Goal: Information Seeking & Learning: Learn about a topic

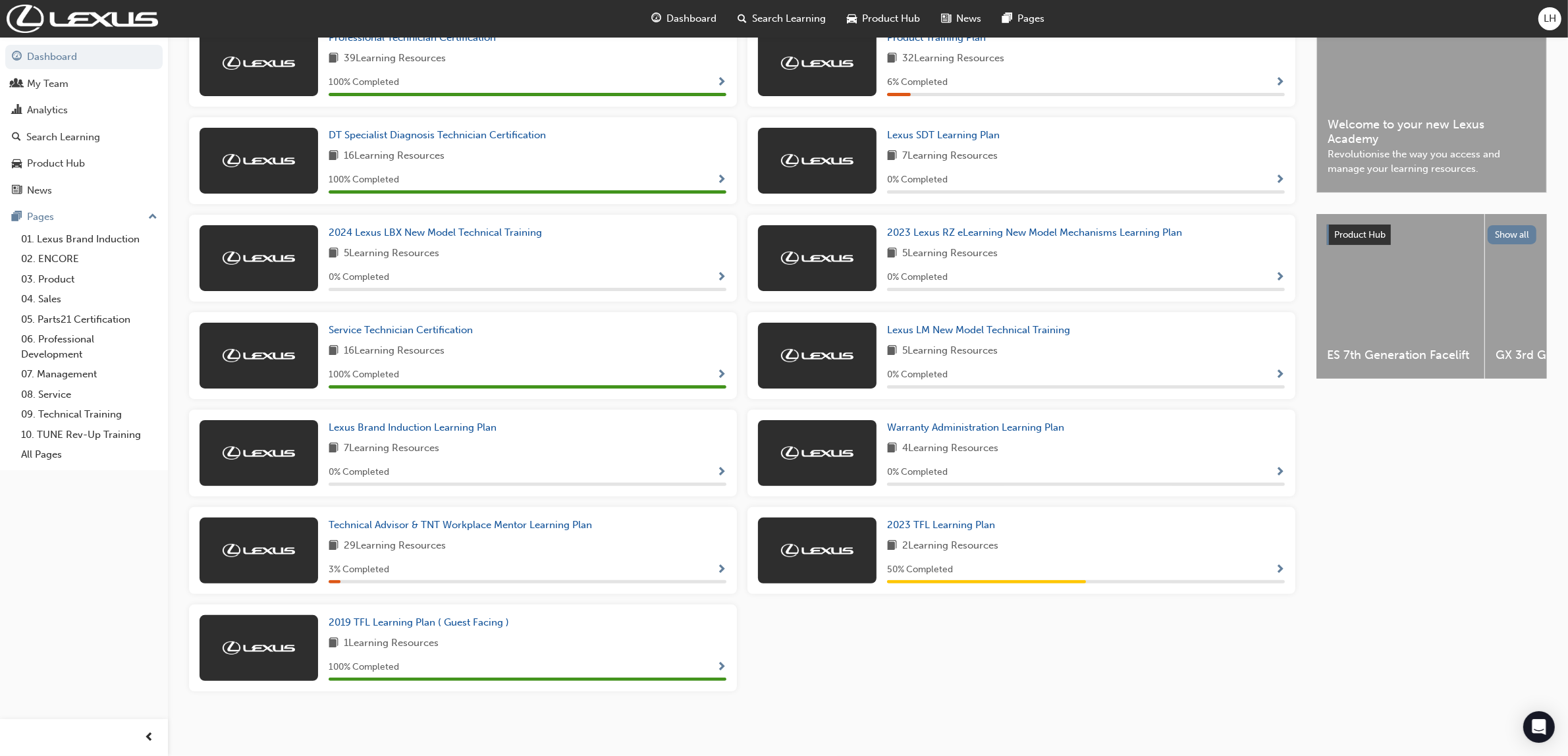
scroll to position [329, 0]
click at [945, 526] on span "2023 TFL Learning Plan" at bounding box center [941, 525] width 108 height 12
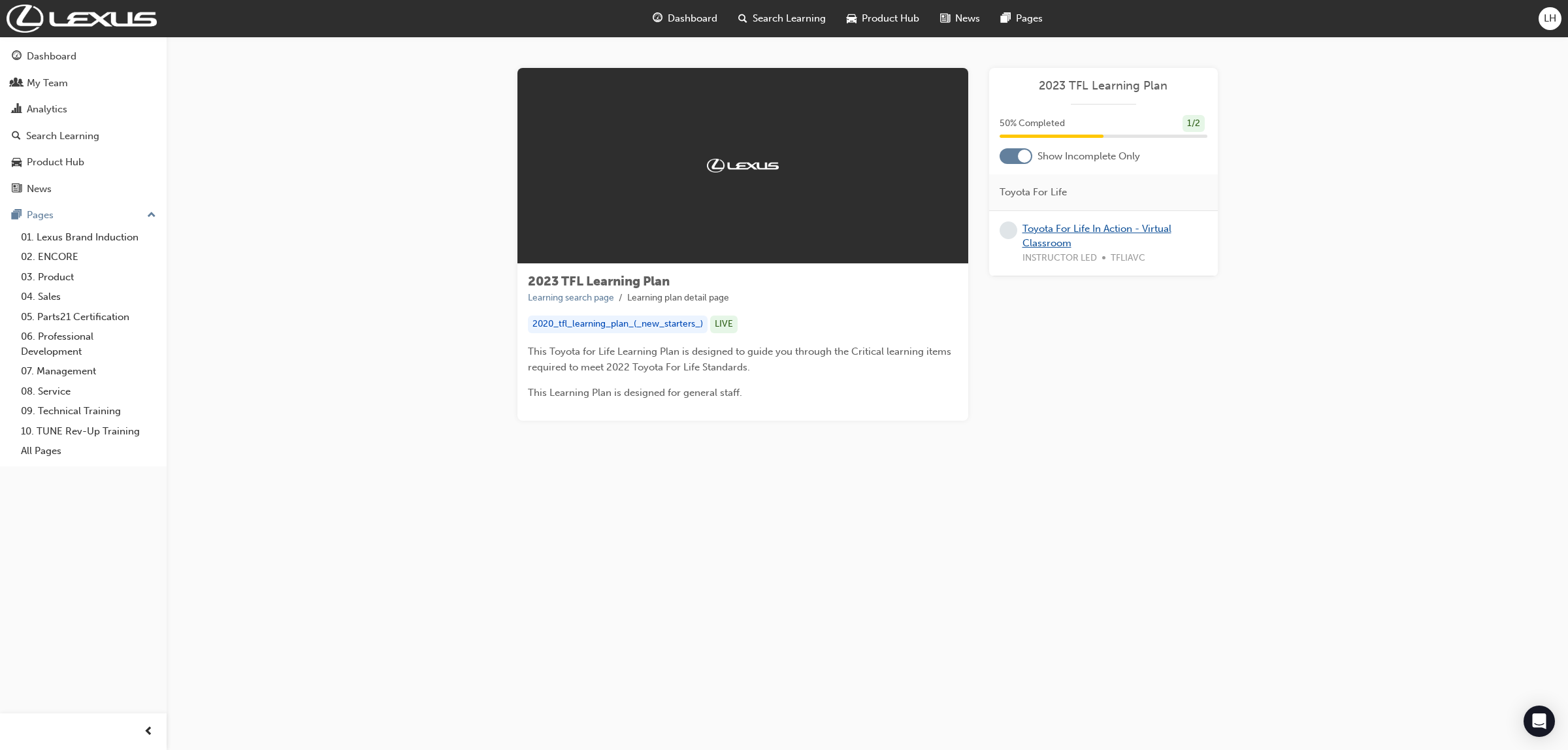
click at [1047, 229] on link "Toyota For Life In Action - Virtual Classroom" at bounding box center [1097, 236] width 149 height 27
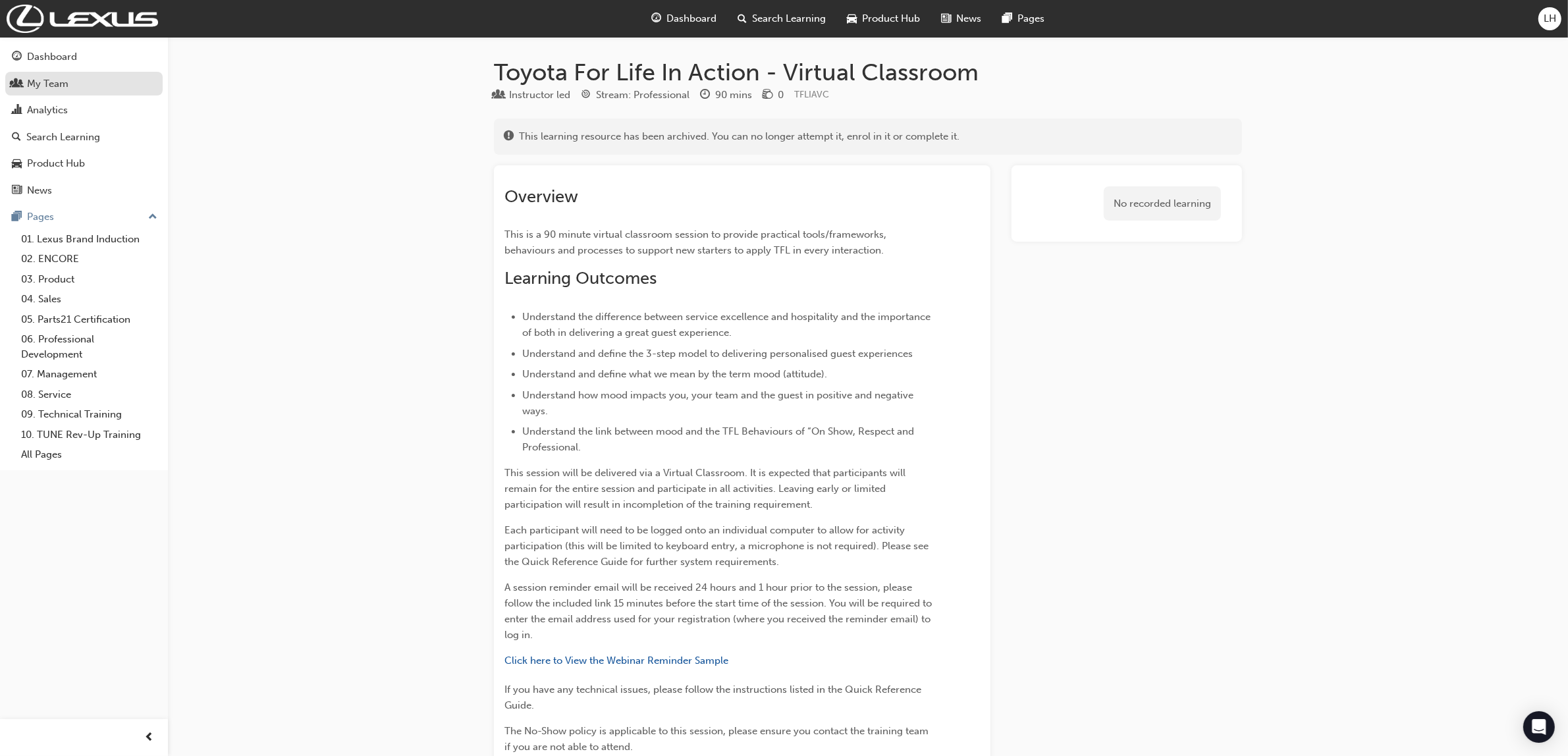
click at [64, 83] on div "My Team" at bounding box center [48, 83] width 42 height 15
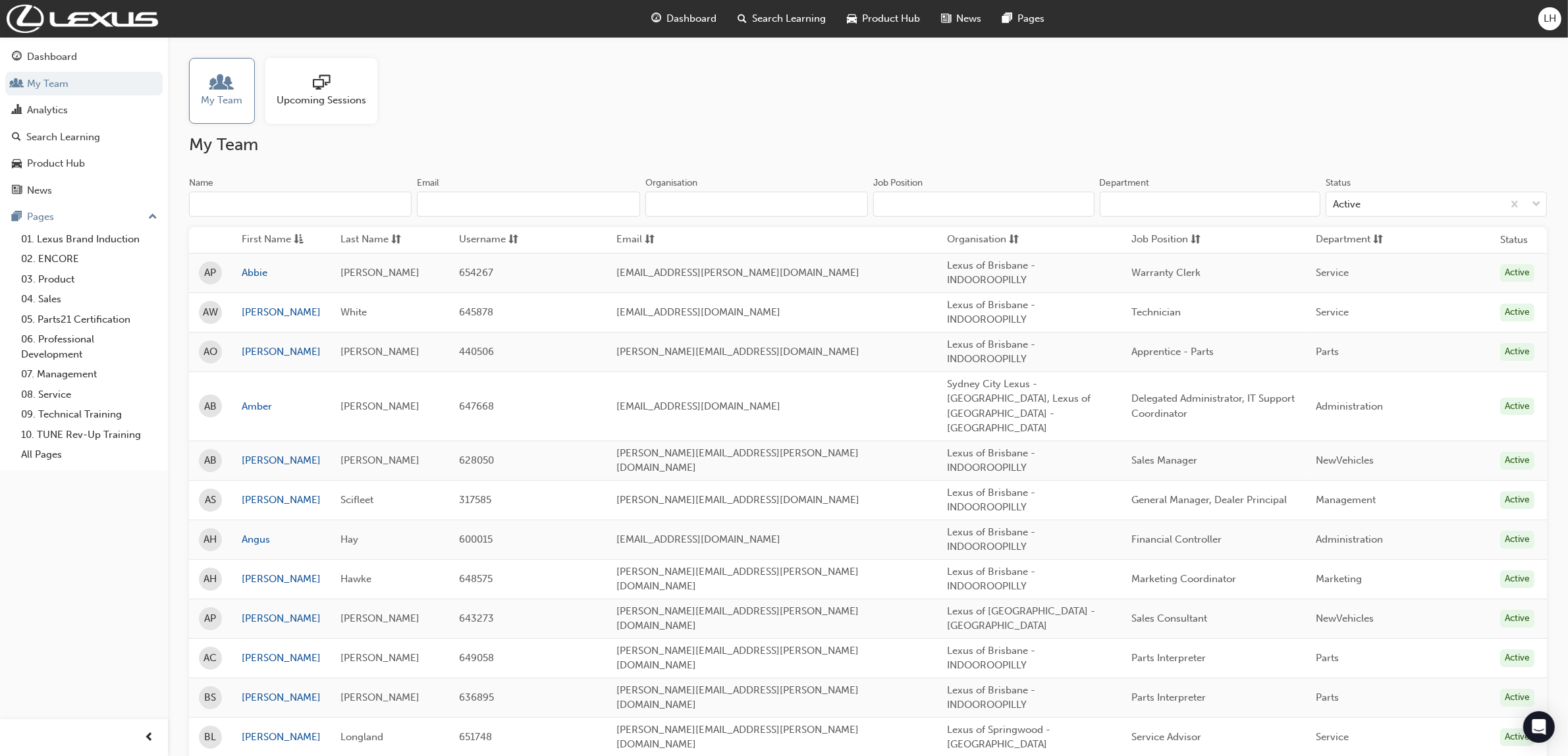
click at [324, 83] on span "sessionType_ONLINE_URL-icon" at bounding box center [321, 83] width 17 height 18
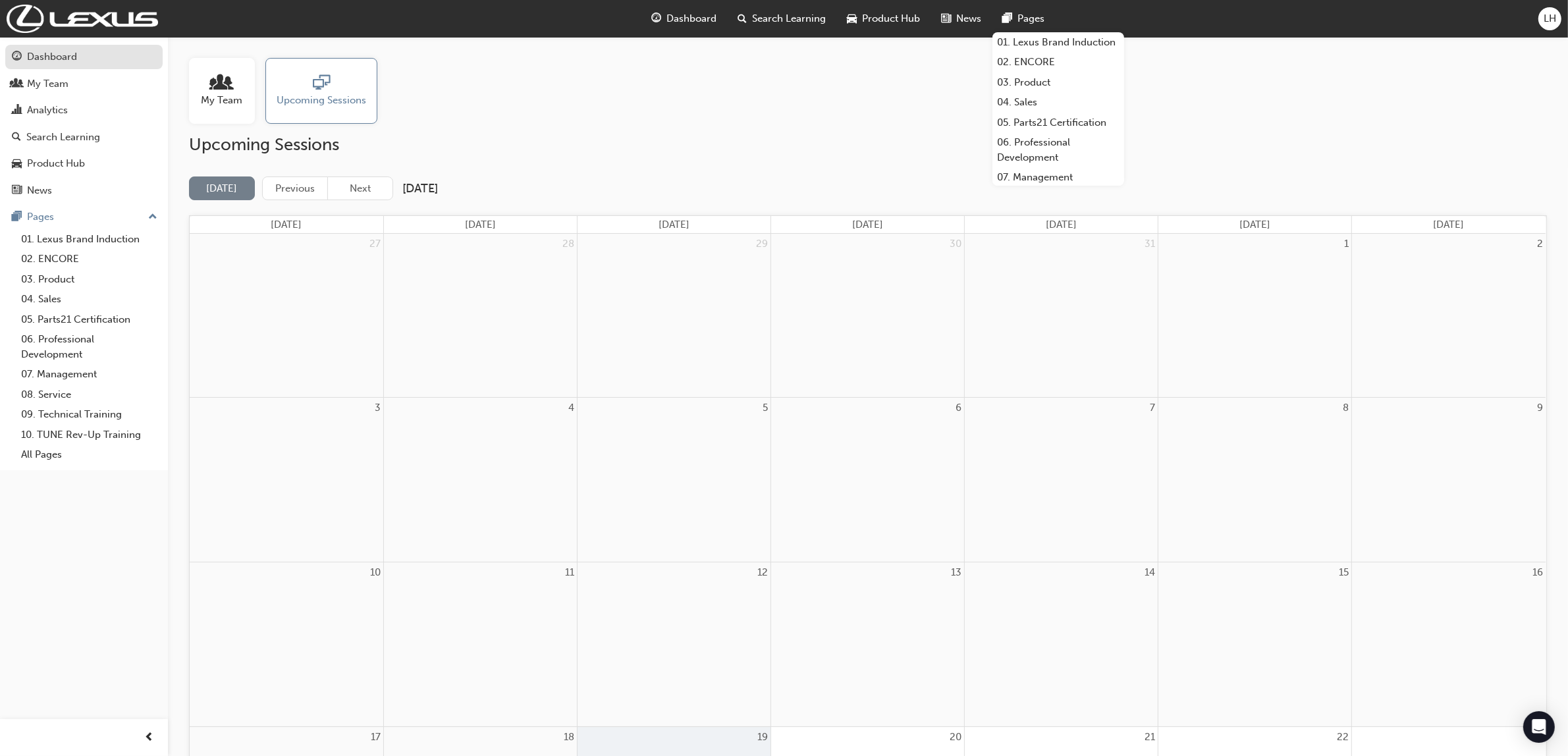
click at [50, 50] on div "Dashboard" at bounding box center [52, 56] width 50 height 15
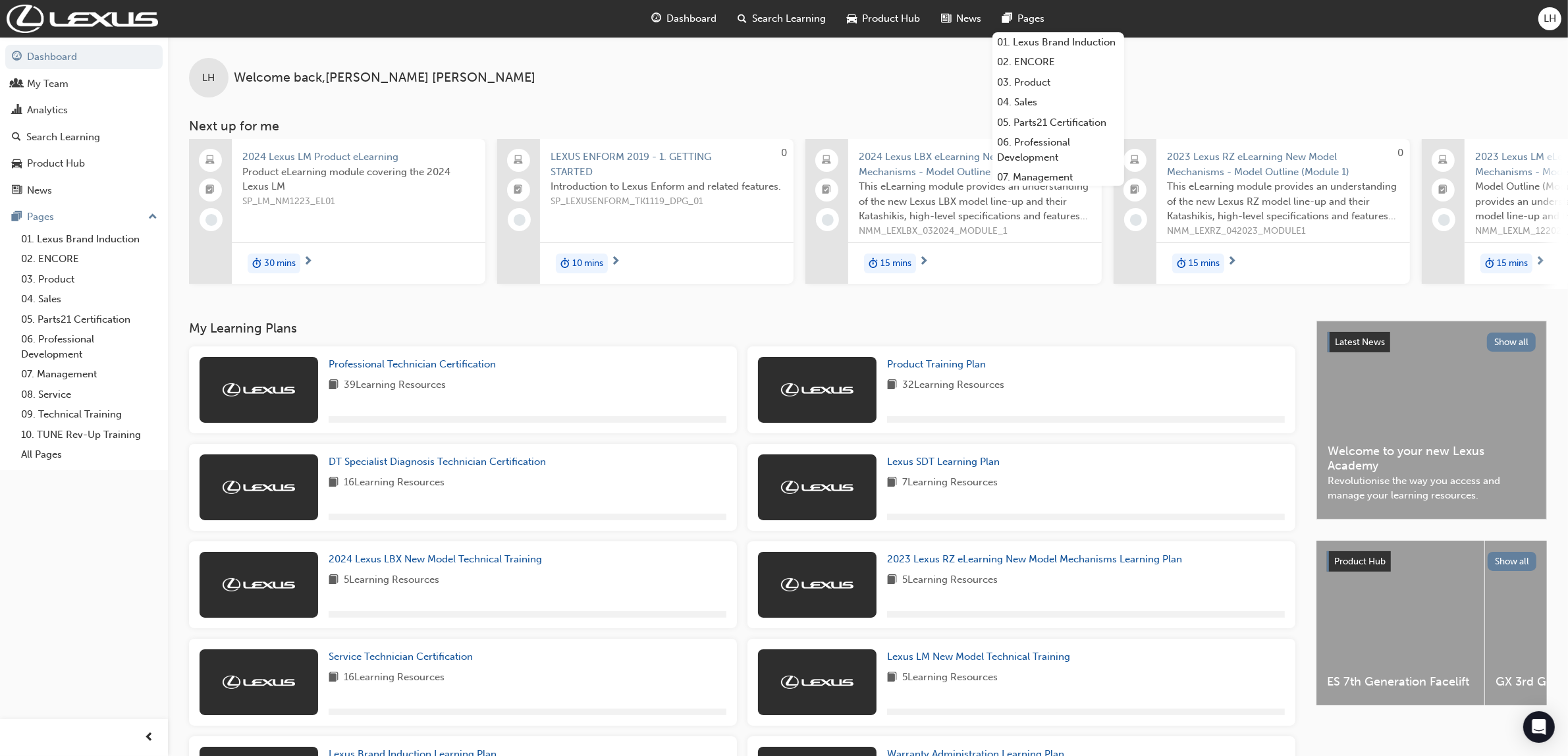
click at [1296, 84] on div "LH Welcome back , [PERSON_NAME]" at bounding box center [868, 67] width 1400 height 61
click at [1268, 86] on div "LH Welcome back , [PERSON_NAME]" at bounding box center [868, 67] width 1400 height 61
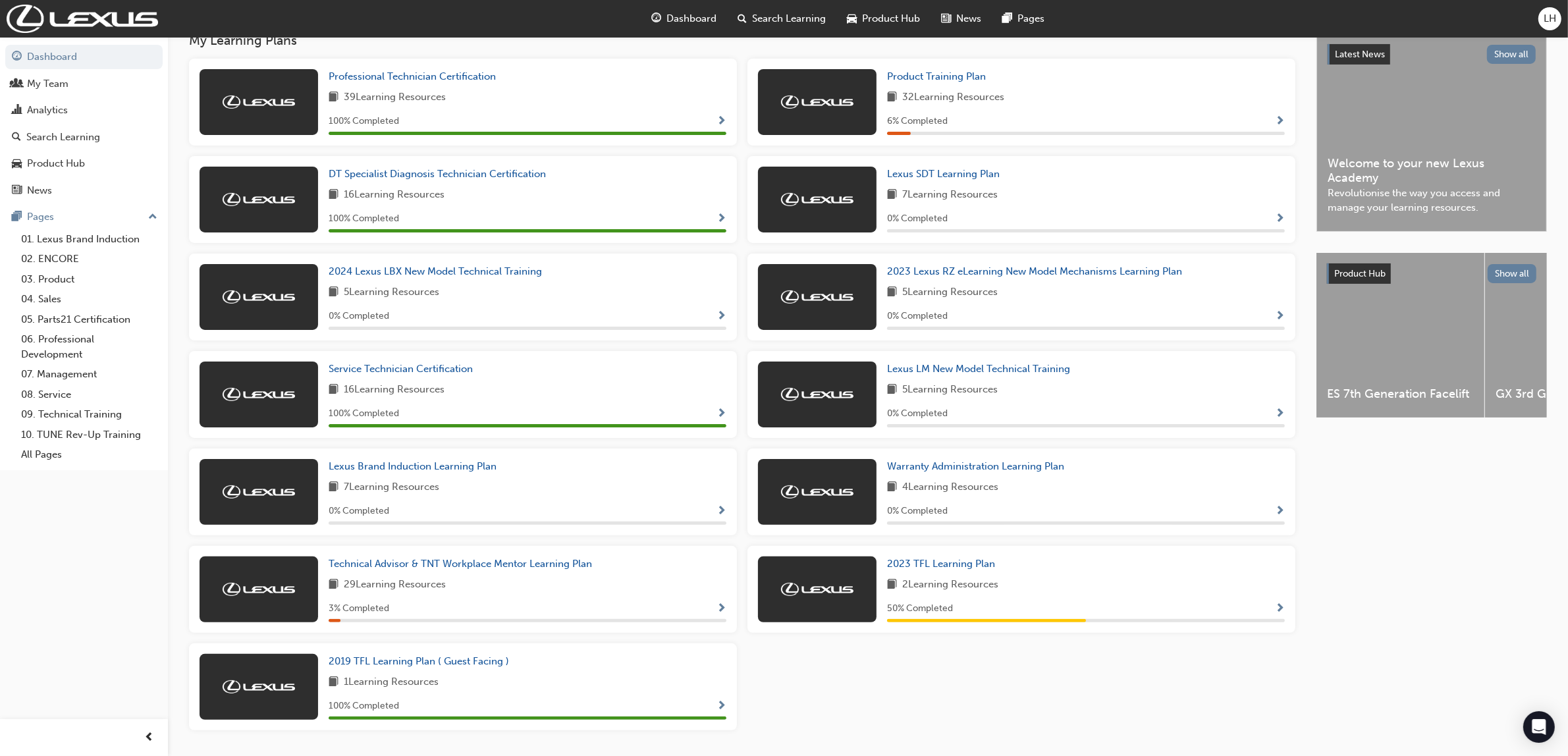
scroll to position [329, 0]
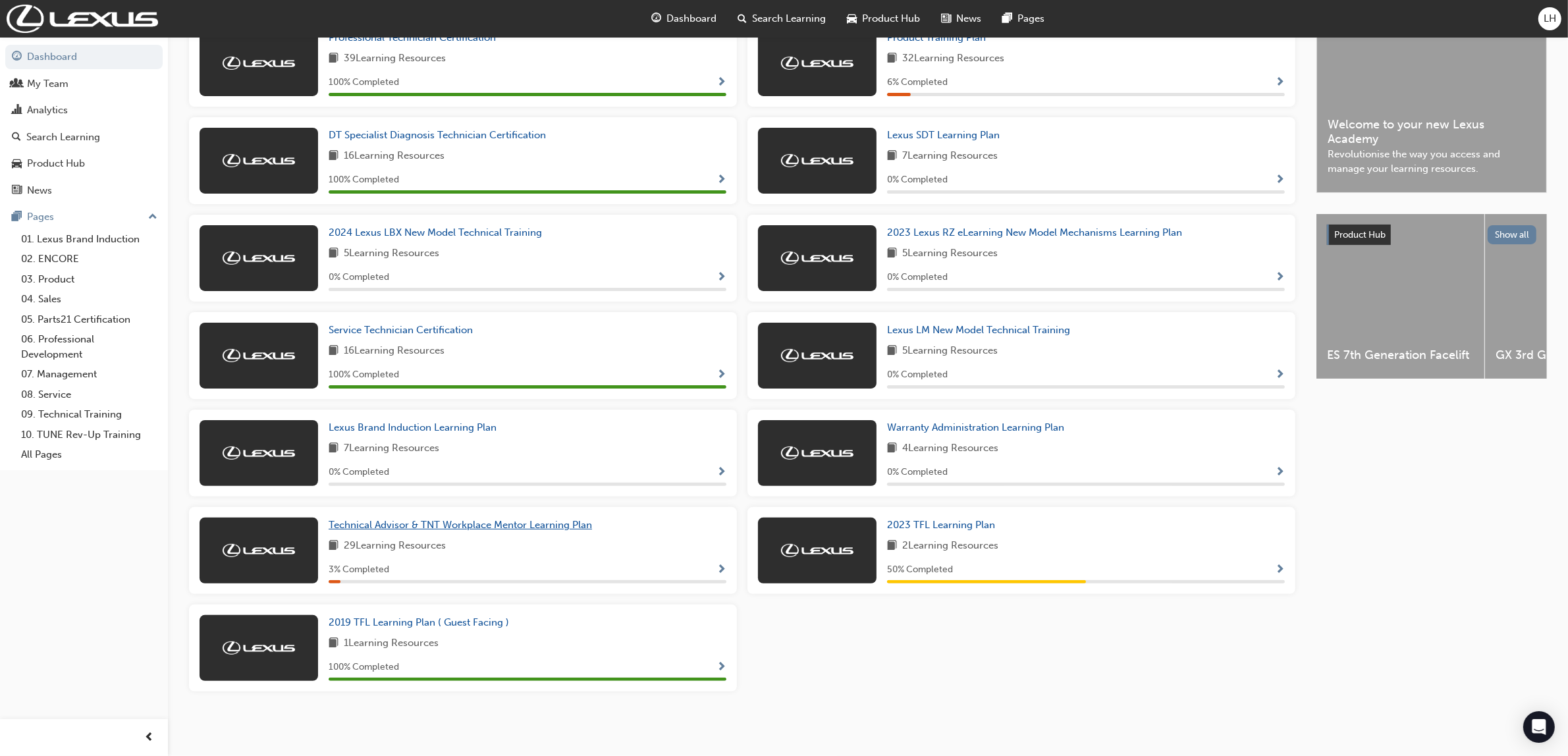
click at [545, 528] on span "Technical Advisor & TNT Workplace Mentor Learning Plan" at bounding box center [460, 525] width 263 height 12
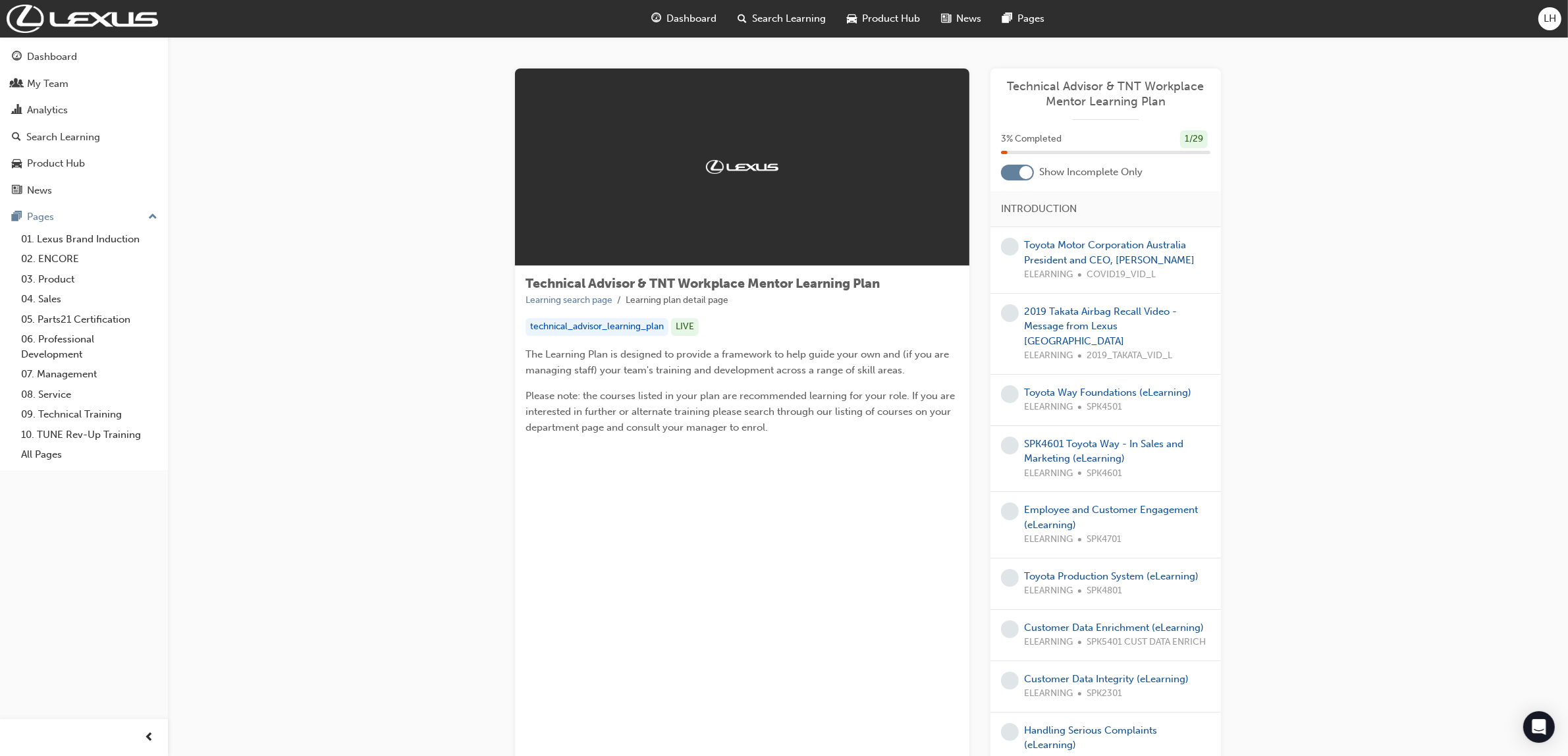
click at [1023, 173] on div at bounding box center [1026, 172] width 13 height 13
click at [1007, 166] on div at bounding box center [1009, 172] width 13 height 13
click at [64, 60] on div "Dashboard" at bounding box center [52, 56] width 50 height 15
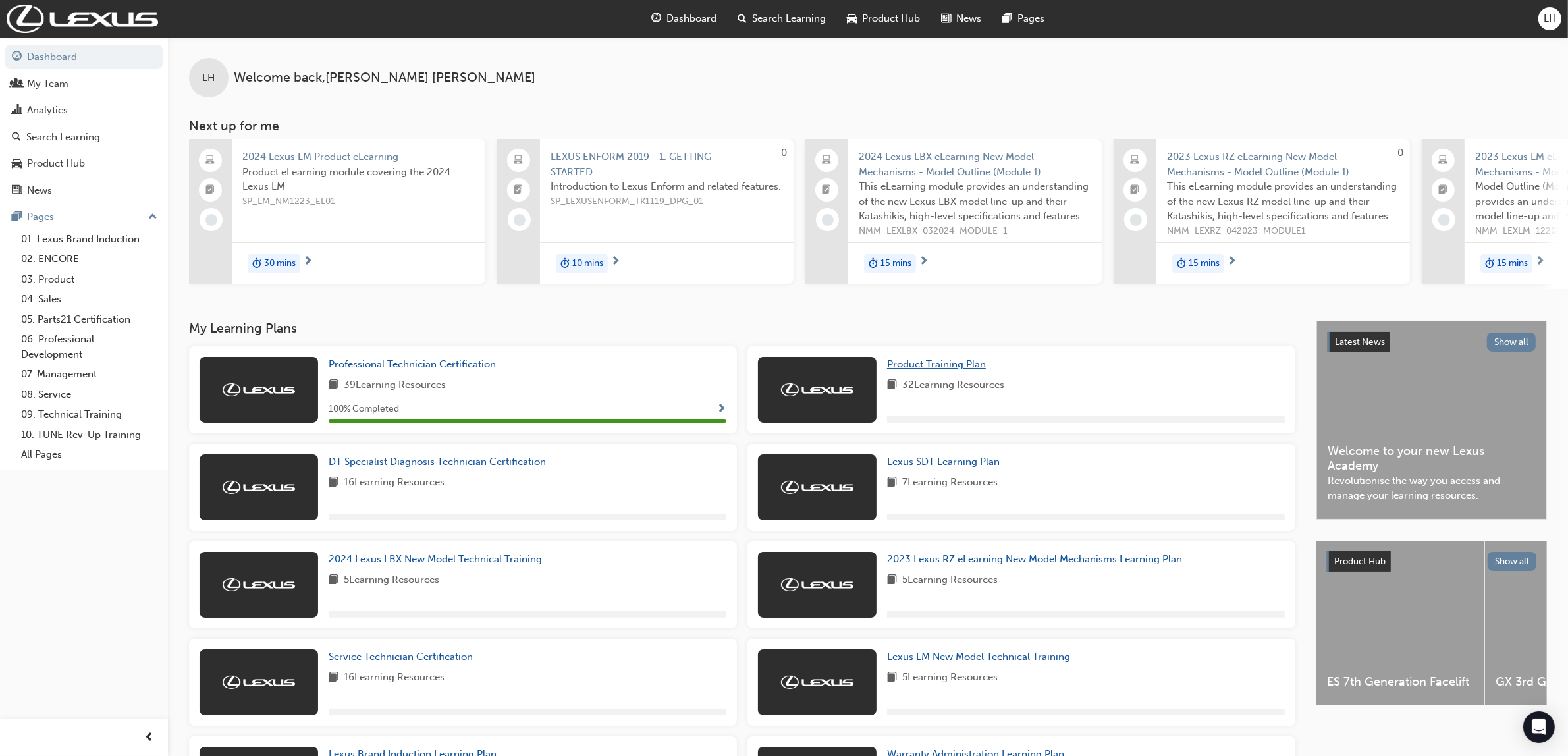
click at [944, 369] on span "Product Training Plan" at bounding box center [936, 364] width 99 height 12
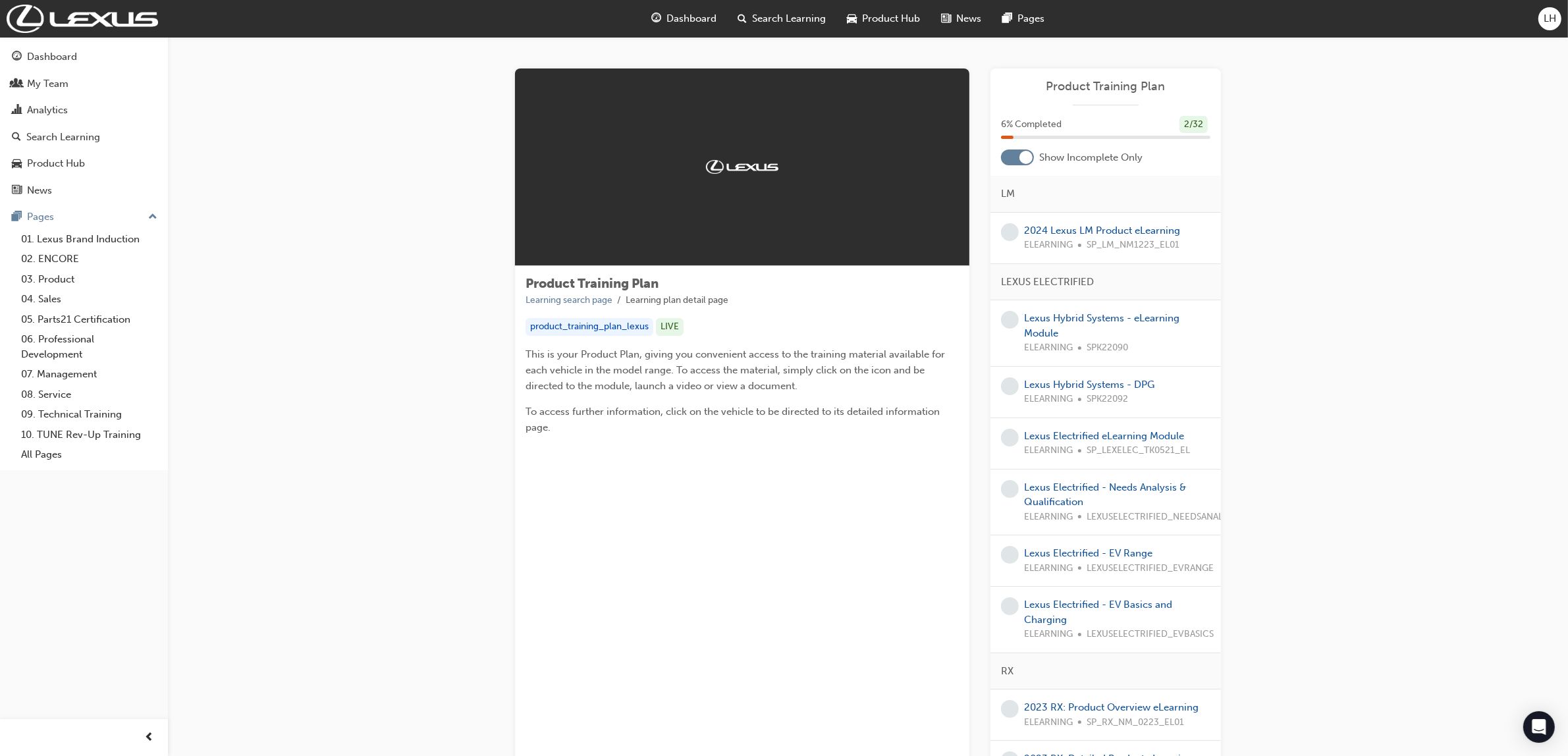
click at [1019, 156] on div at bounding box center [1017, 157] width 33 height 16
click at [1015, 160] on div at bounding box center [1017, 157] width 33 height 16
